Goal: Navigation & Orientation: Find specific page/section

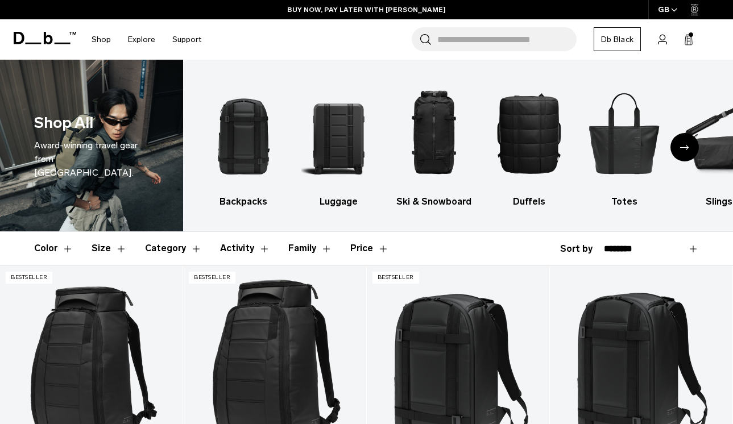
click at [677, 148] on div "Next slide" at bounding box center [685, 147] width 28 height 28
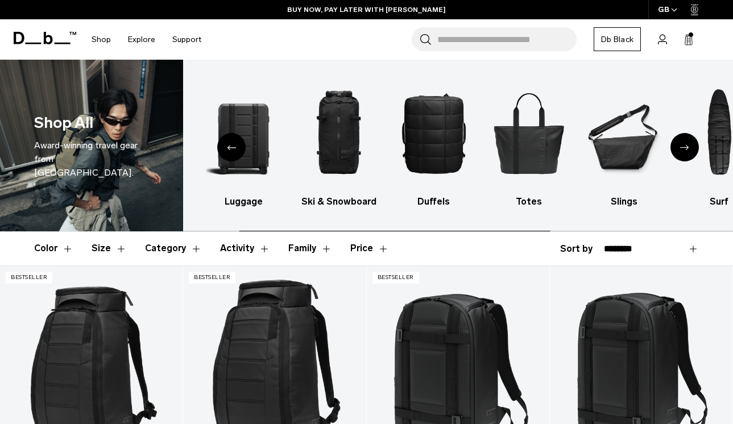
click at [677, 148] on div "Next slide" at bounding box center [685, 147] width 28 height 28
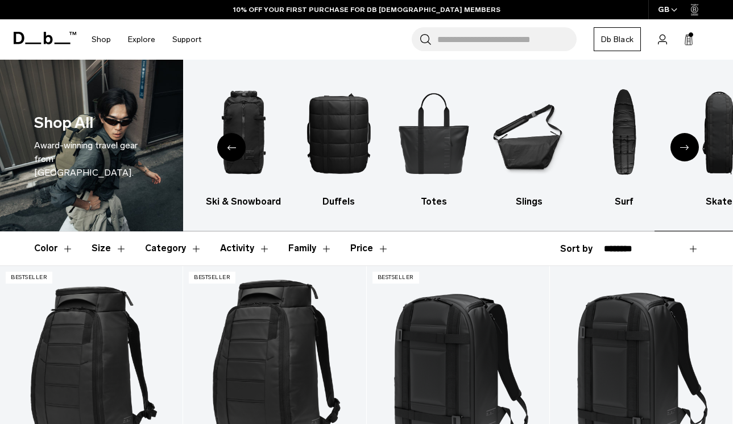
click at [677, 148] on div "Next slide" at bounding box center [685, 147] width 28 height 28
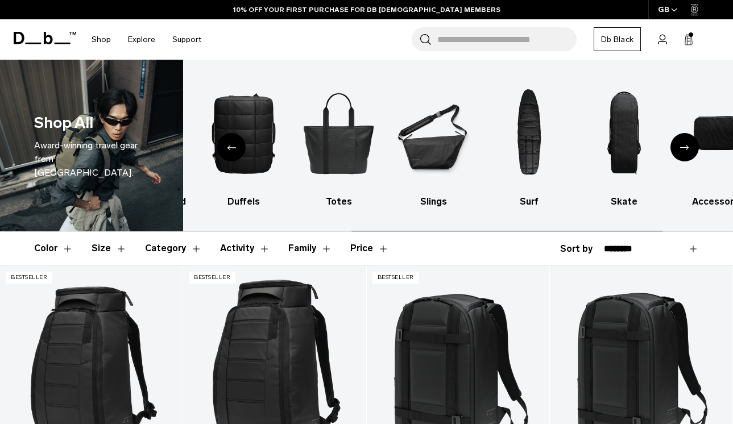
click at [677, 148] on div "Next slide" at bounding box center [685, 147] width 28 height 28
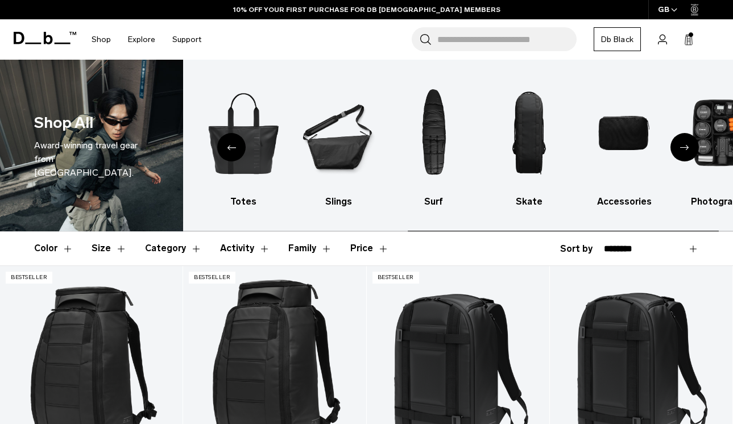
click at [677, 148] on div "Next slide" at bounding box center [685, 147] width 28 height 28
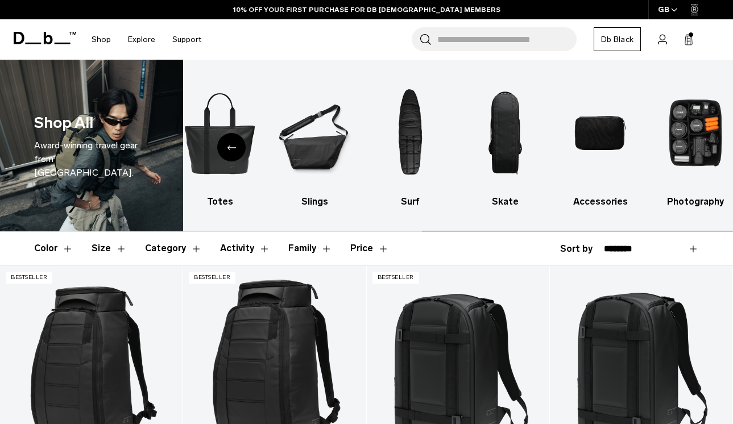
click at [677, 148] on img "10 / 10" at bounding box center [695, 133] width 75 height 113
